Goal: Transaction & Acquisition: Purchase product/service

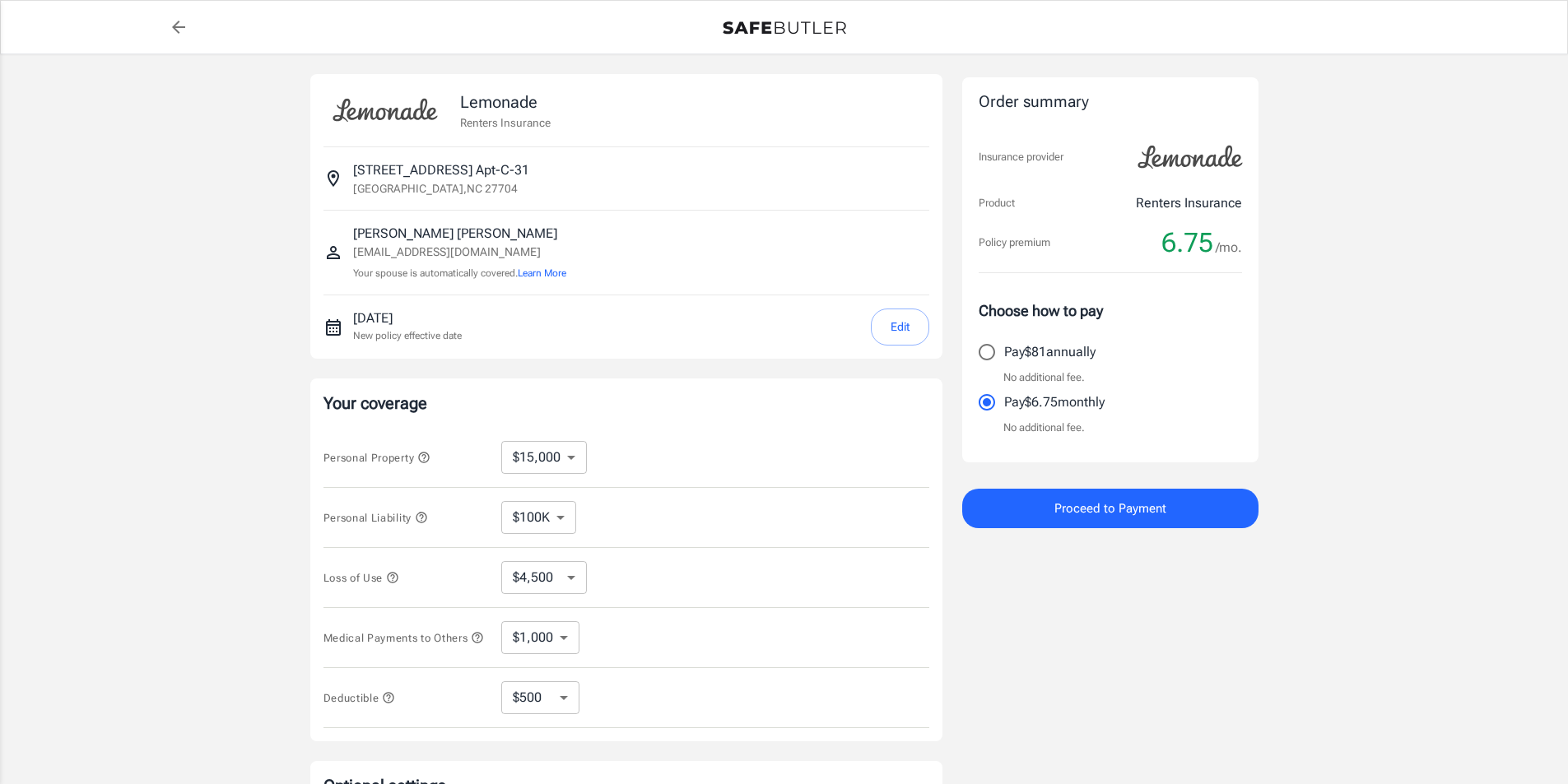
select select "15000"
select select "500"
click at [900, 332] on button "Edit" at bounding box center [900, 327] width 58 height 37
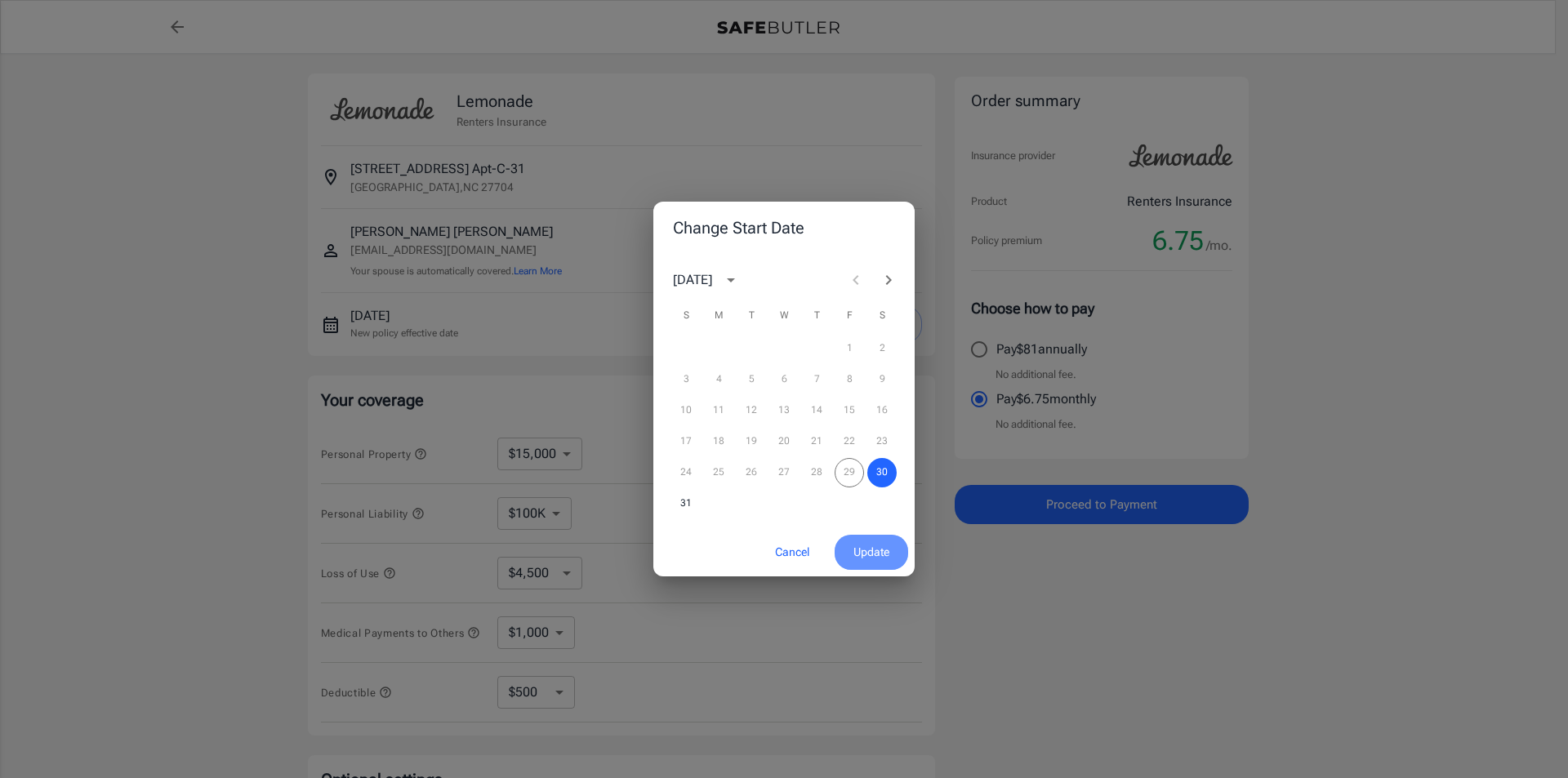
click at [860, 549] on span "Update" at bounding box center [870, 552] width 36 height 20
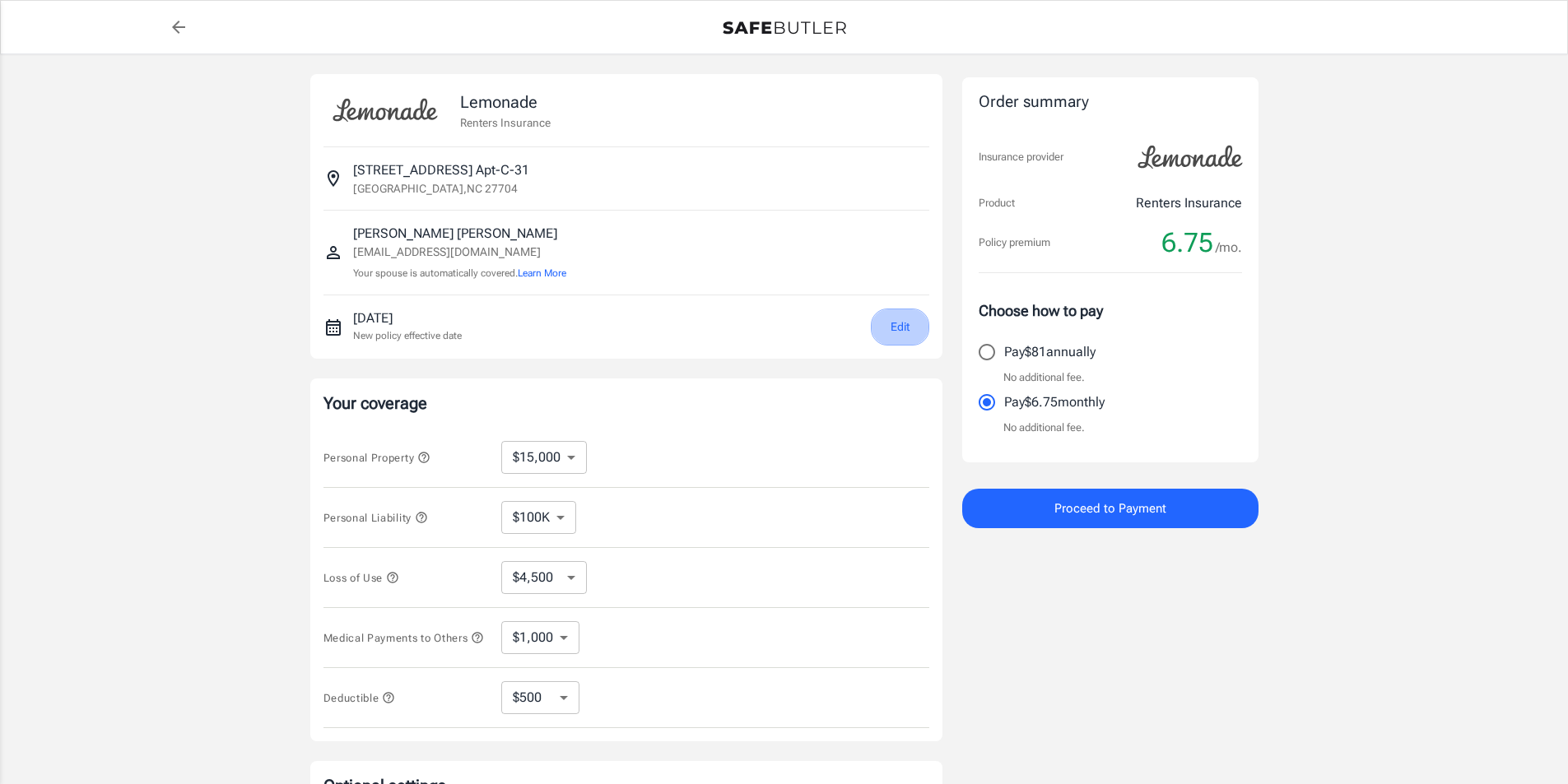
click at [898, 321] on button "Edit" at bounding box center [900, 327] width 58 height 37
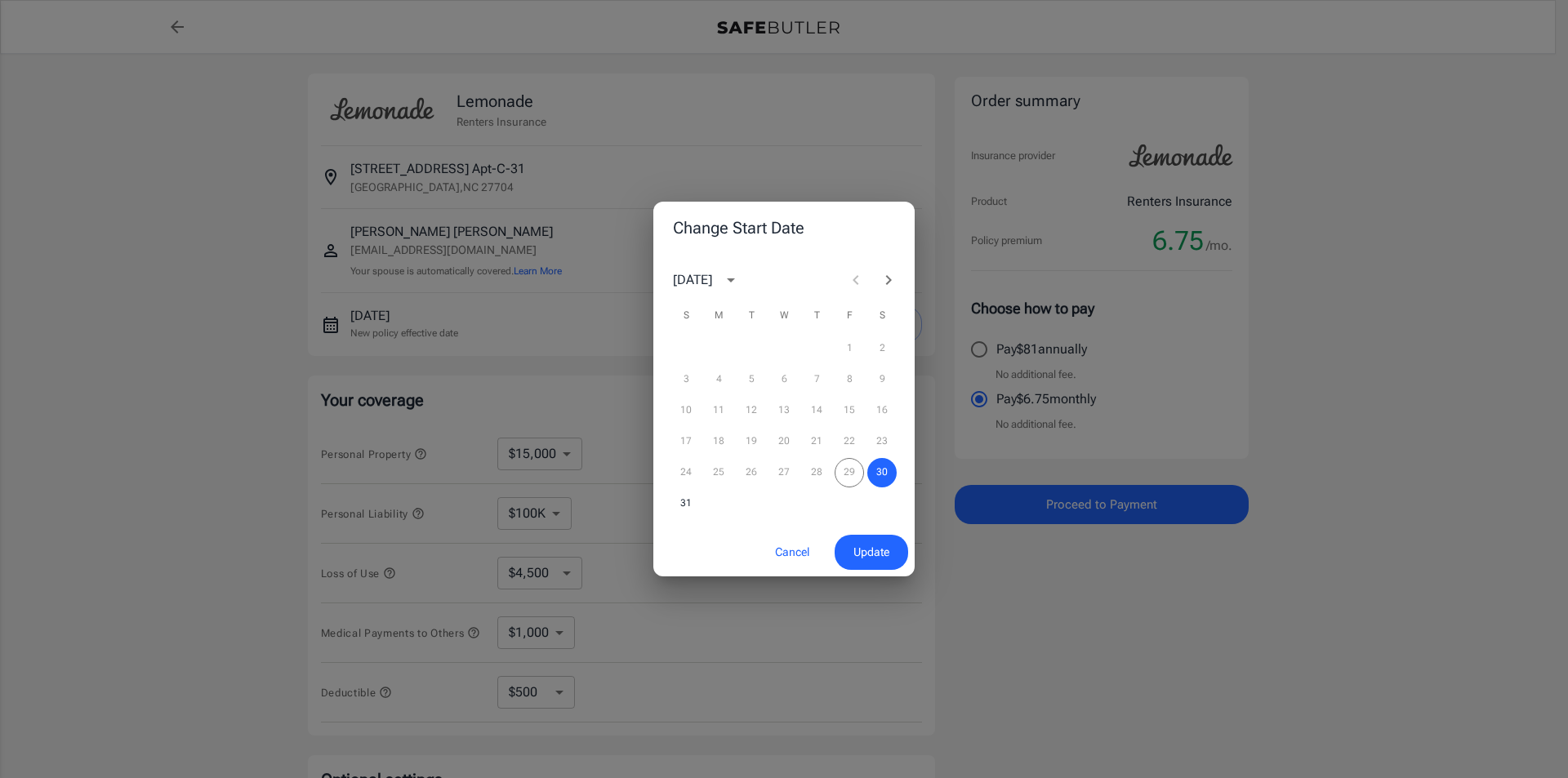
click at [885, 276] on icon "Next month" at bounding box center [888, 280] width 19 height 19
click at [741, 285] on icon "calendar view is open, switch to year view" at bounding box center [730, 280] width 19 height 19
click at [741, 285] on icon "year view is open, switch to calendar view" at bounding box center [730, 280] width 19 height 19
click at [890, 281] on icon "Next month" at bounding box center [889, 280] width 6 height 10
click at [777, 342] on button "1" at bounding box center [783, 348] width 30 height 30
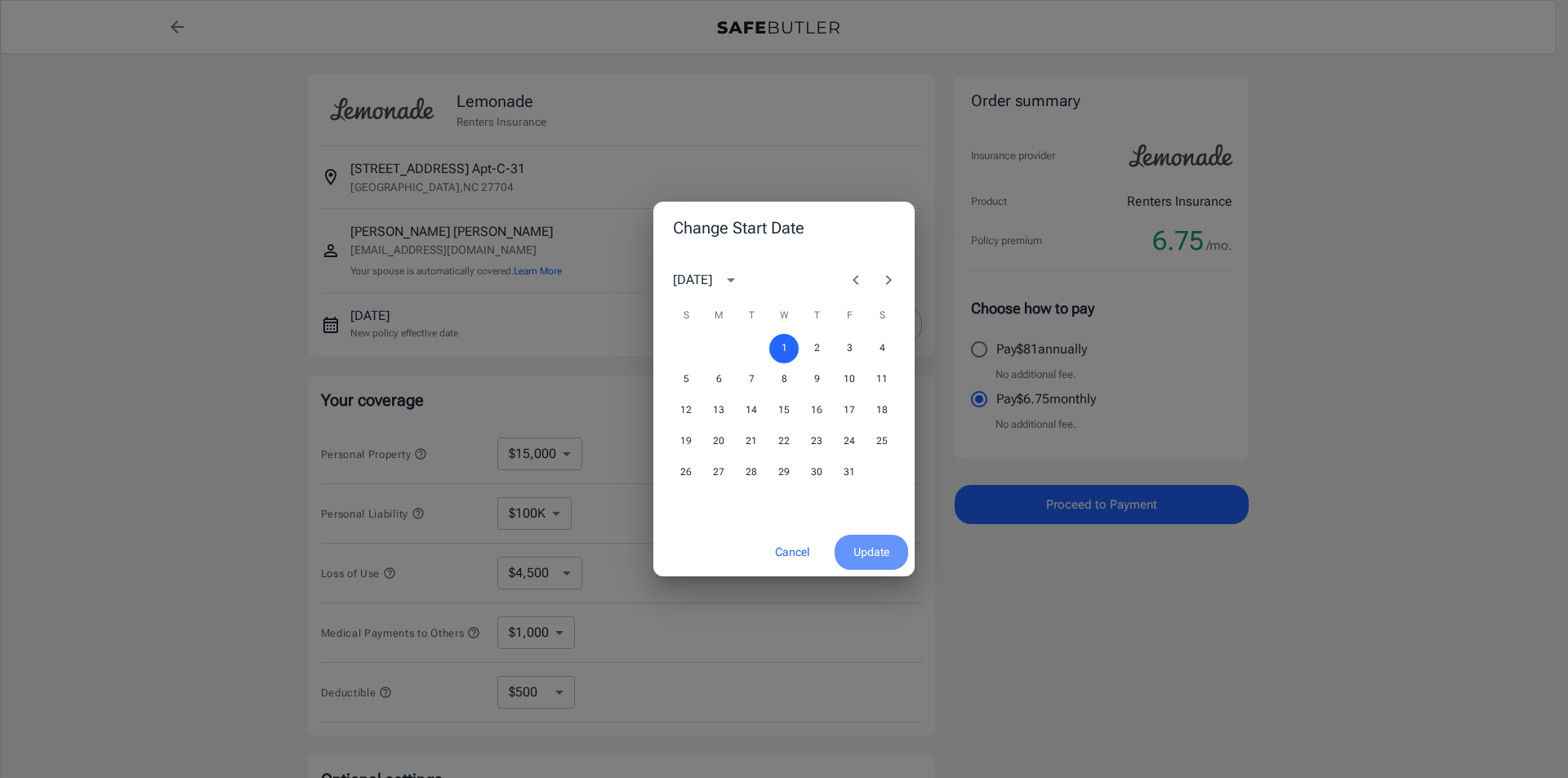
click at [867, 557] on span "Update" at bounding box center [870, 552] width 36 height 20
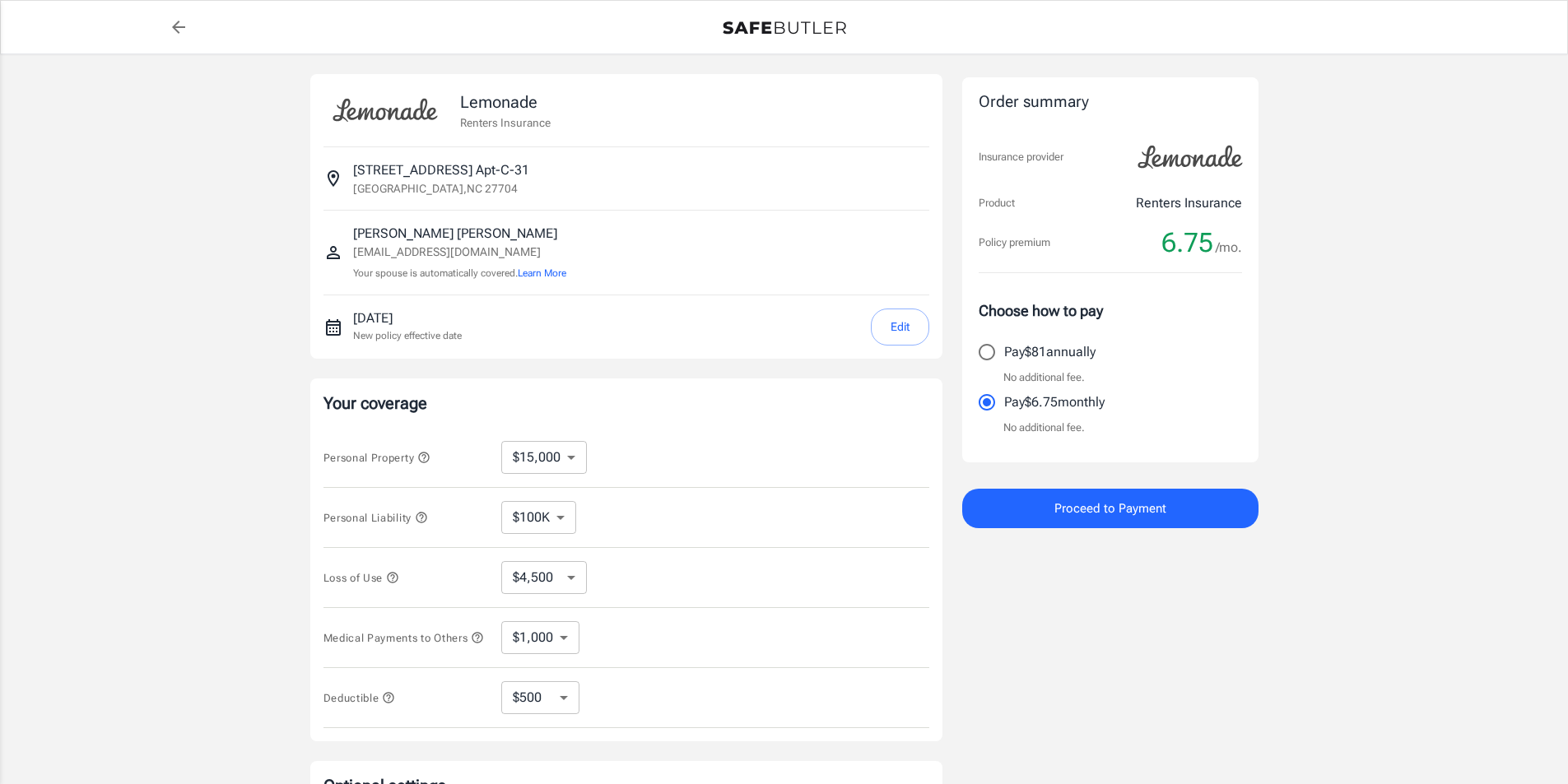
click at [1115, 505] on span "Proceed to Payment" at bounding box center [1110, 508] width 112 height 21
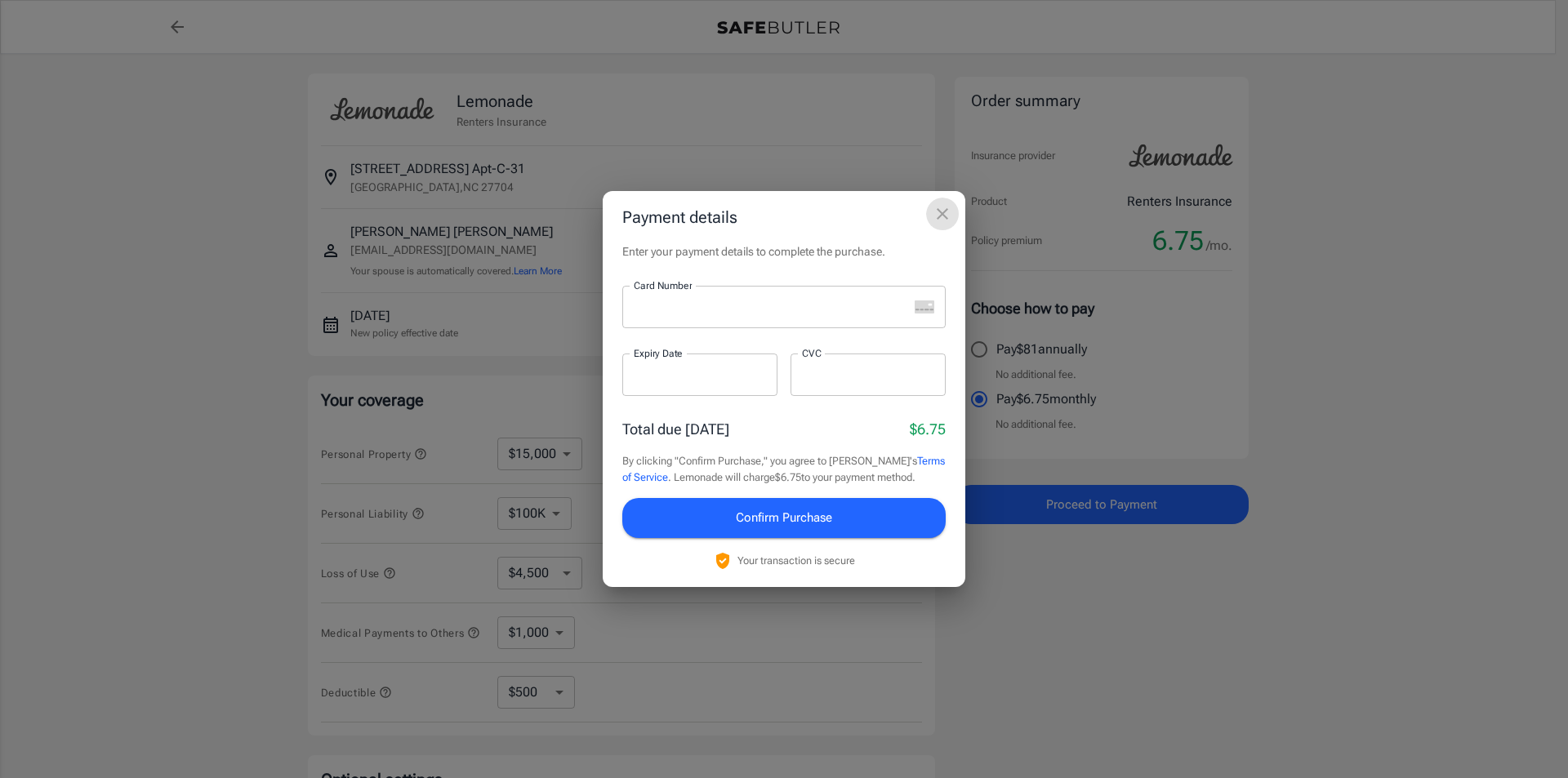
click at [940, 208] on icon "close" at bounding box center [942, 214] width 19 height 19
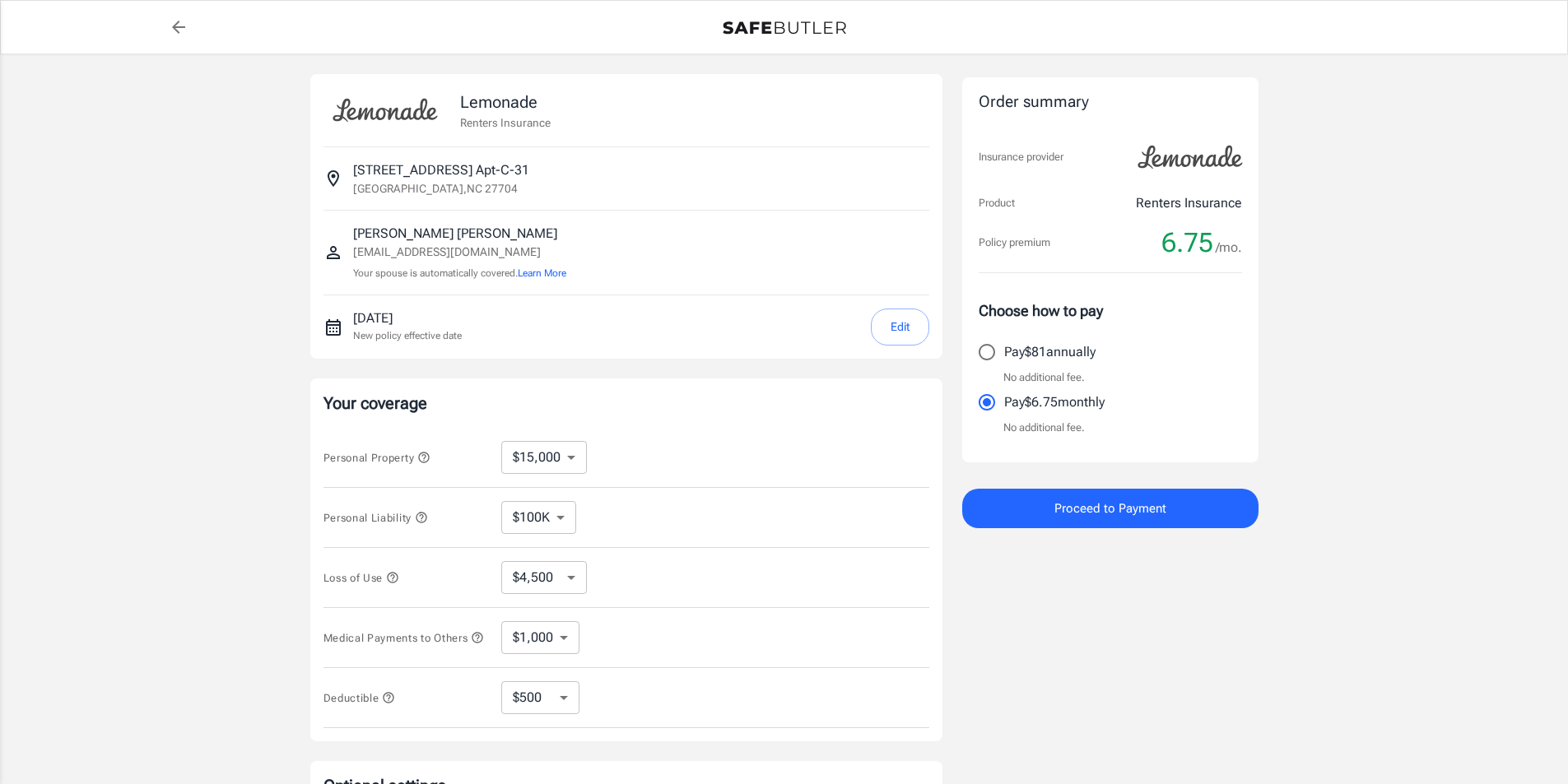
click at [576, 458] on select "$10,000 $15,000 $20,000 $25,000 $30,000 $40,000 $50,000 $100K $150K $200K $250K" at bounding box center [544, 457] width 85 height 33
select select "25000"
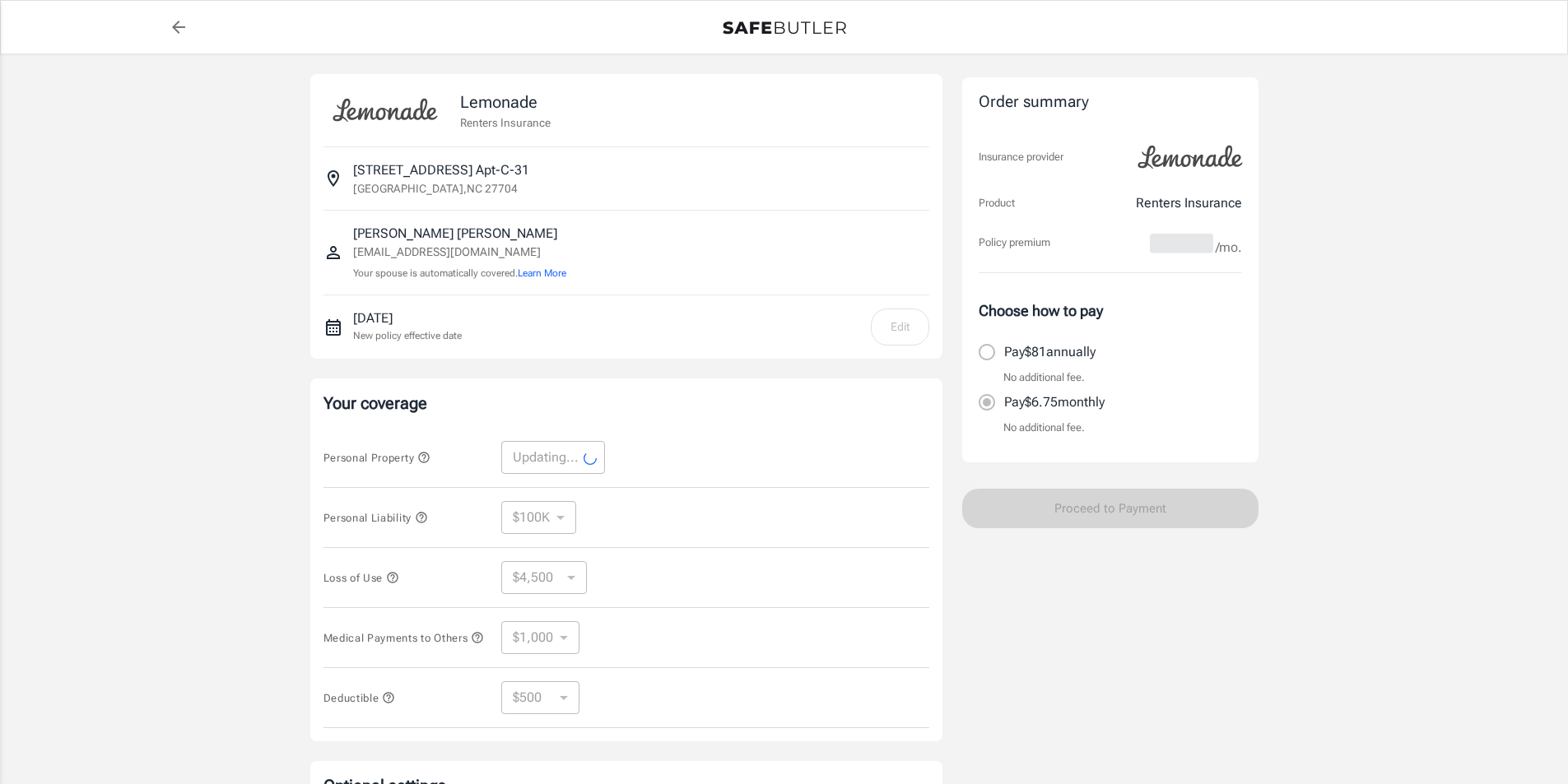
select select "25000"
select select "7500"
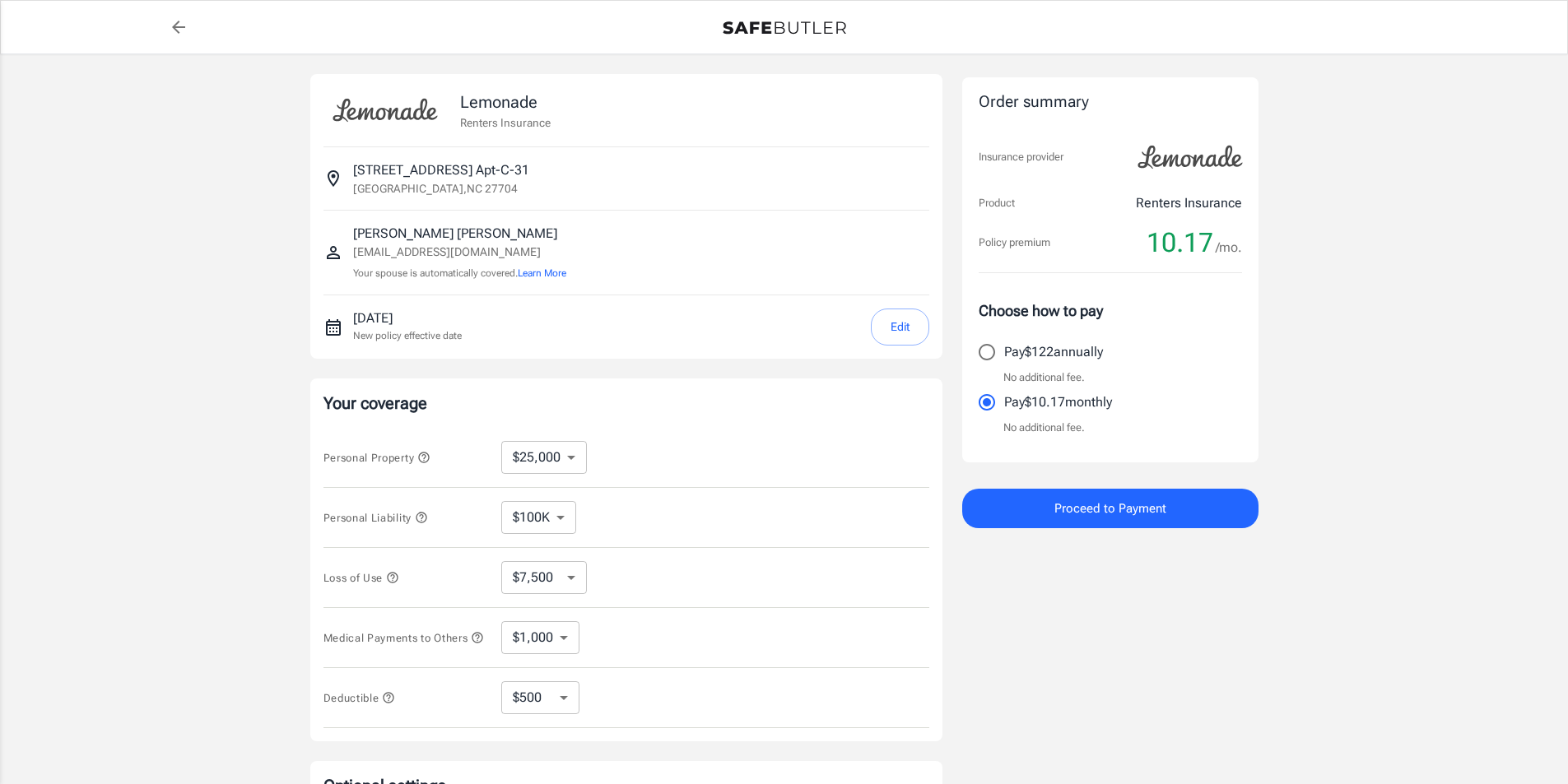
click at [1118, 505] on span "Proceed to Payment" at bounding box center [1110, 508] width 112 height 21
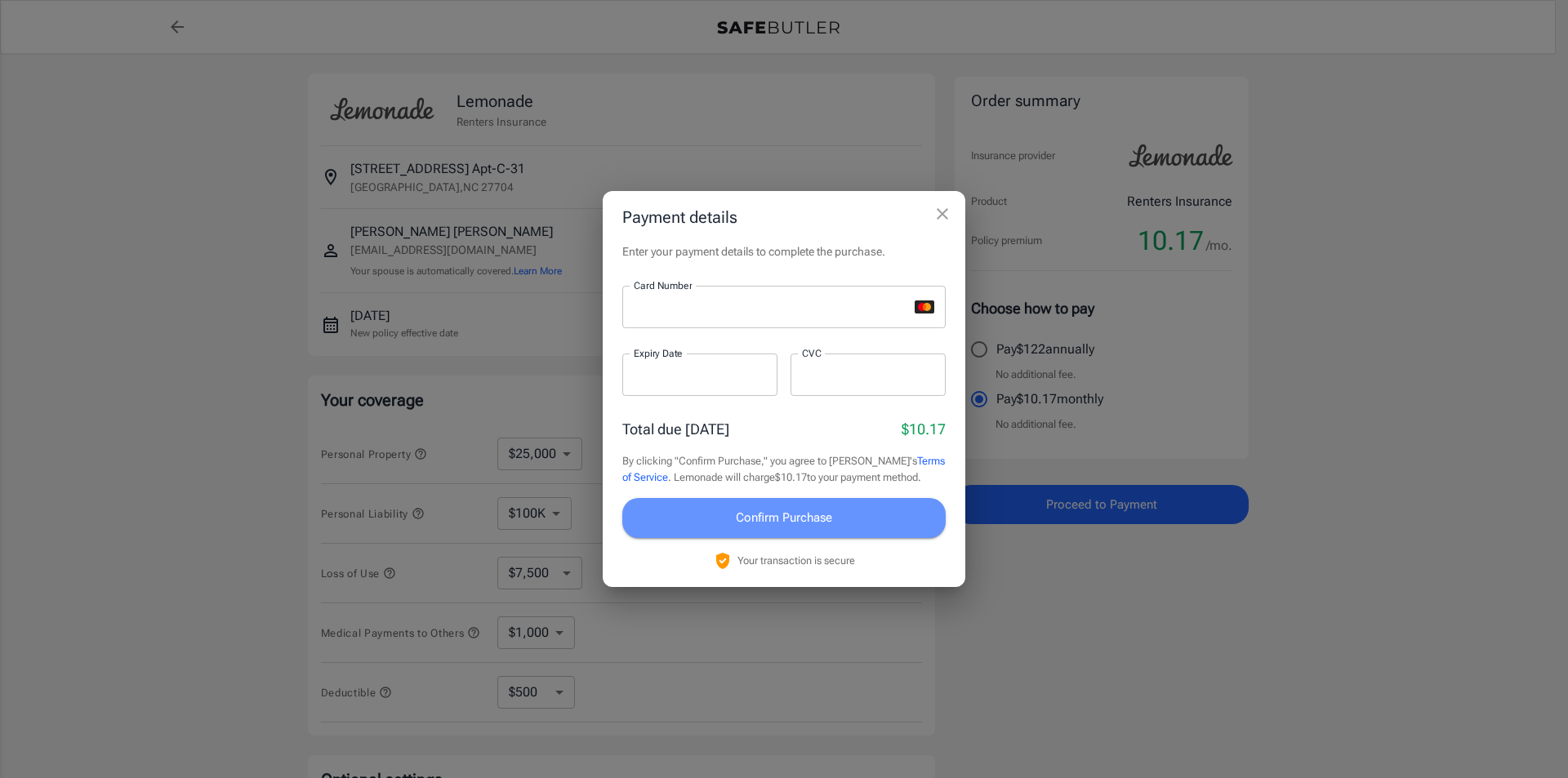
click at [809, 520] on span "Confirm Purchase" at bounding box center [784, 517] width 96 height 21
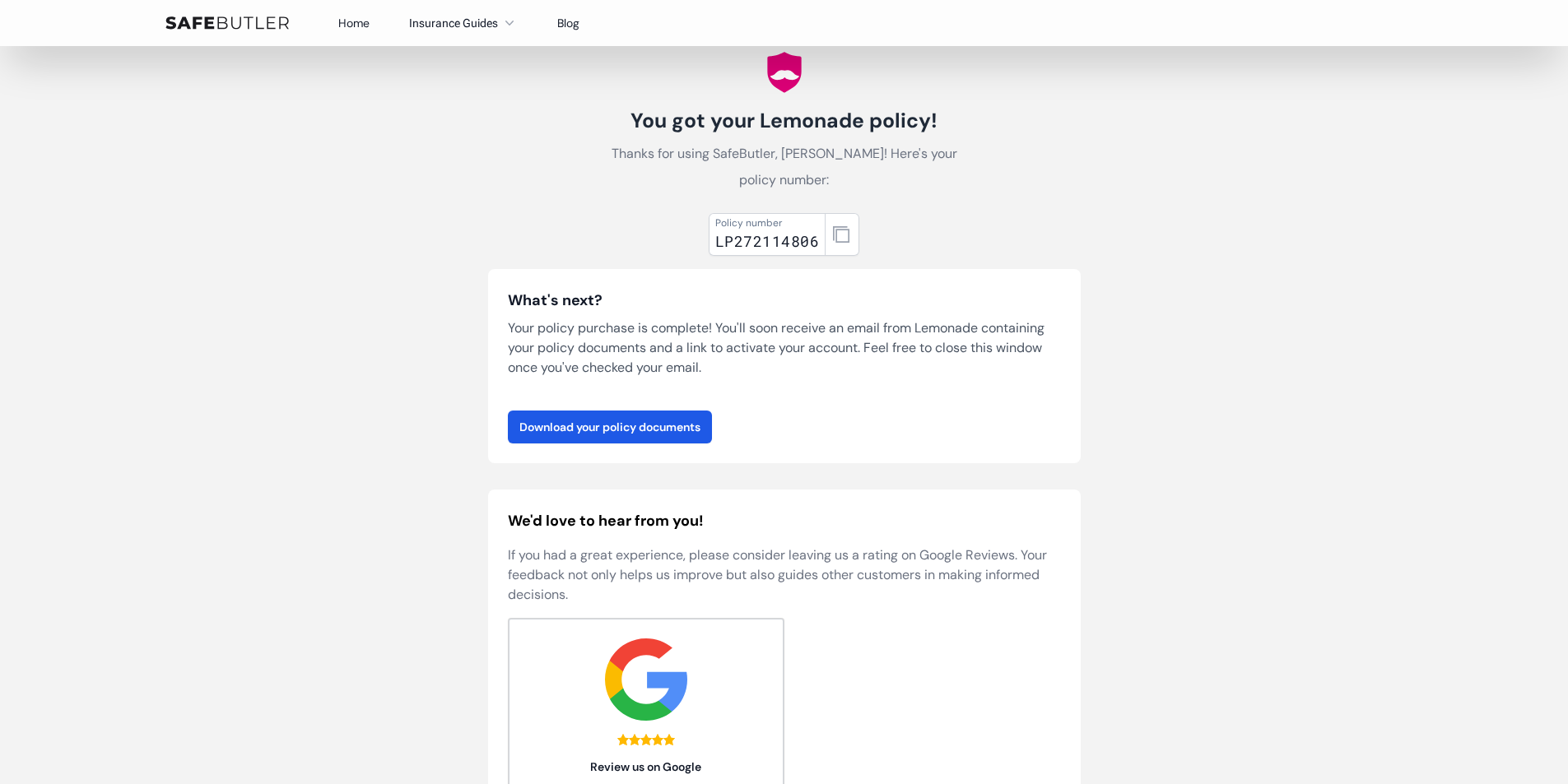
scroll to position [164, 0]
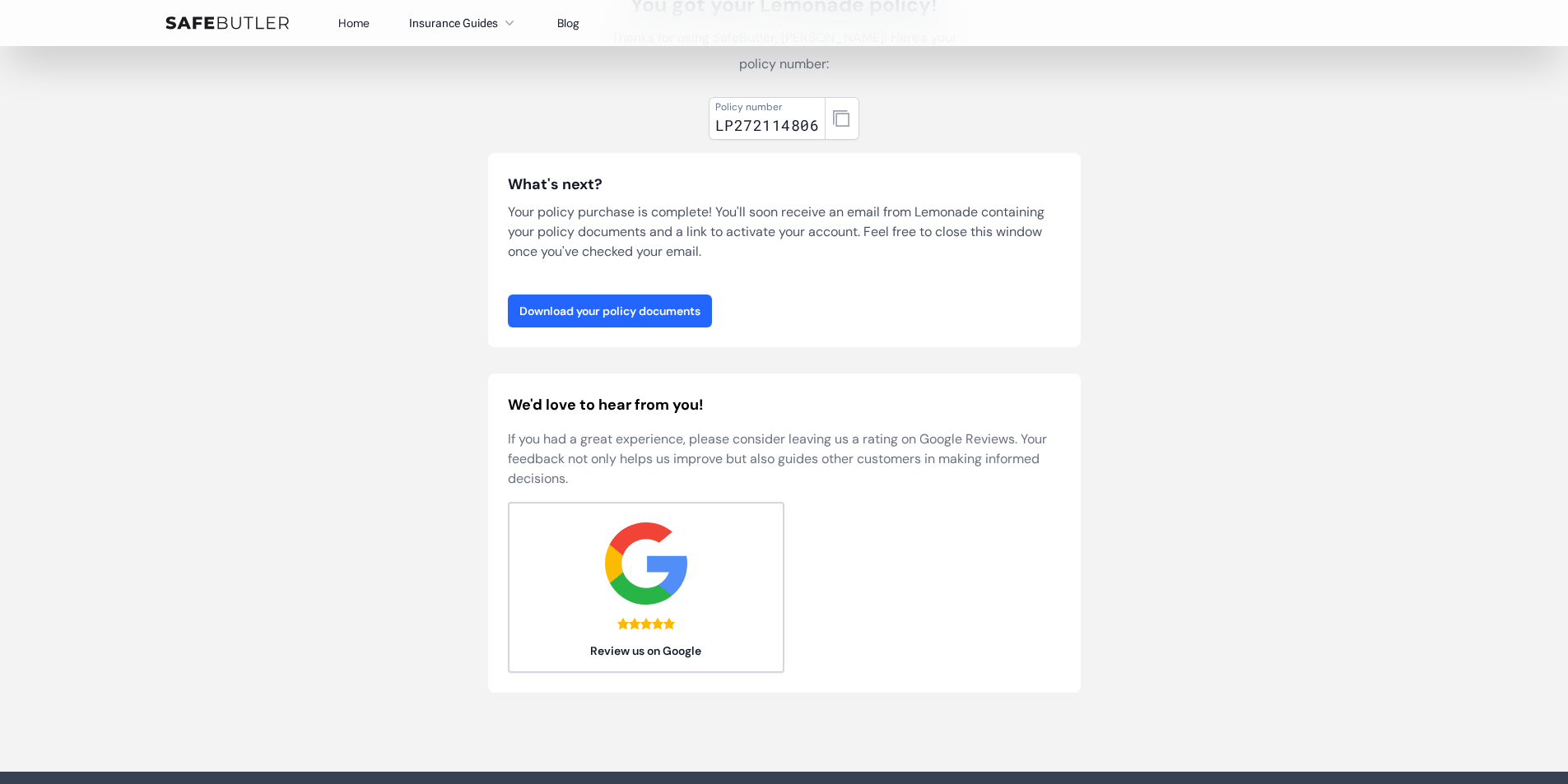
click at [622, 311] on link "Download your policy documents" at bounding box center [609, 311] width 204 height 33
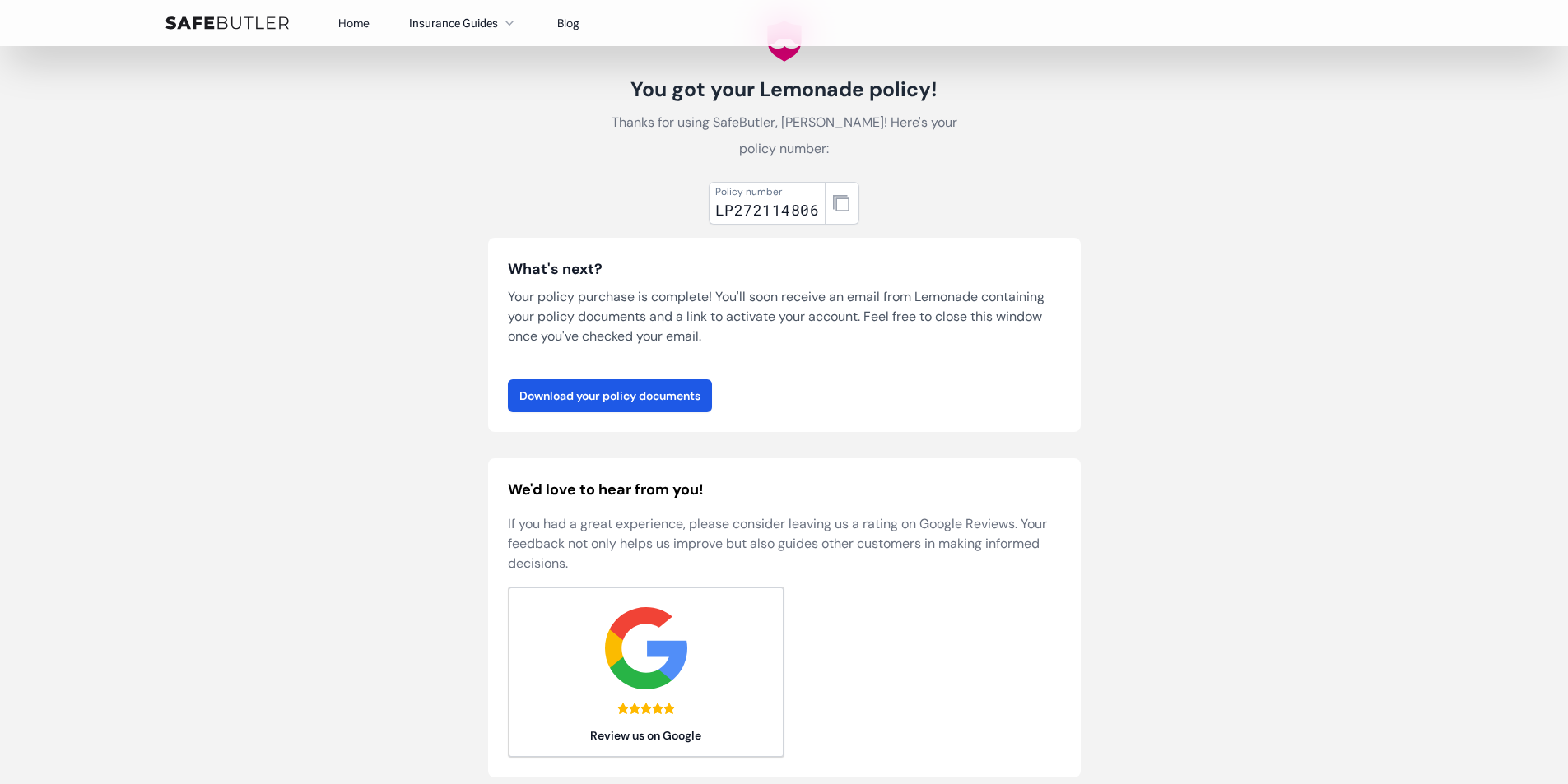
scroll to position [0, 0]
